Goal: Check status: Check status

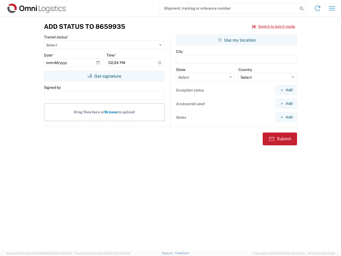
click at [229, 8] on input "search" at bounding box center [229, 8] width 138 height 10
click at [302, 9] on icon at bounding box center [301, 8] width 7 height 7
click at [318, 8] on icon at bounding box center [318, 8] width 9 height 9
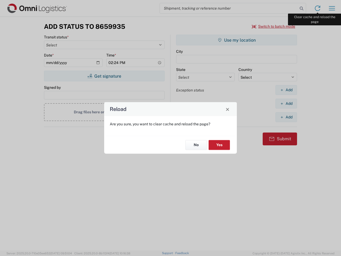
click at [332, 8] on div "Reload Are you sure, you want to clear cache and reload the page? No Yes" at bounding box center [170, 128] width 341 height 256
click at [274, 26] on div "Reload Are you sure, you want to clear cache and reload the page? No Yes" at bounding box center [170, 128] width 341 height 256
click at [104, 76] on div "Reload Are you sure, you want to clear cache and reload the page? No Yes" at bounding box center [170, 128] width 341 height 256
click at [237, 40] on div "Reload Are you sure, you want to clear cache and reload the page? No Yes" at bounding box center [170, 128] width 341 height 256
click at [286, 90] on div "Reload Are you sure, you want to clear cache and reload the page? No Yes" at bounding box center [170, 128] width 341 height 256
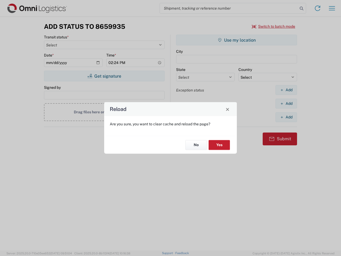
click at [286, 103] on div "Reload Are you sure, you want to clear cache and reload the page? No Yes" at bounding box center [170, 128] width 341 height 256
click at [286, 117] on div "Reload Are you sure, you want to clear cache and reload the page? No Yes" at bounding box center [170, 128] width 341 height 256
